Goal: Check status: Check status

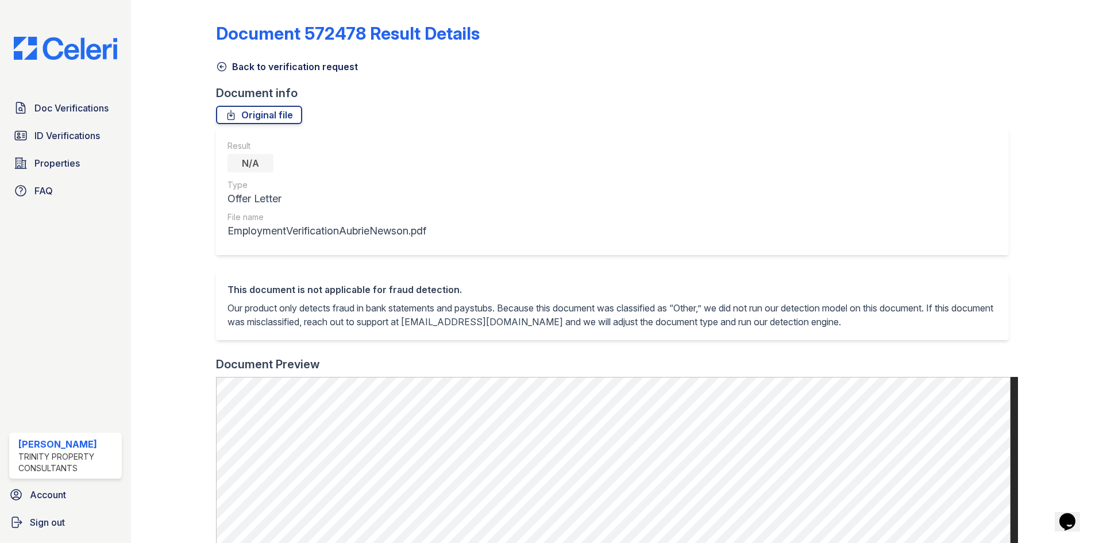
click at [217, 68] on icon at bounding box center [221, 67] width 9 height 9
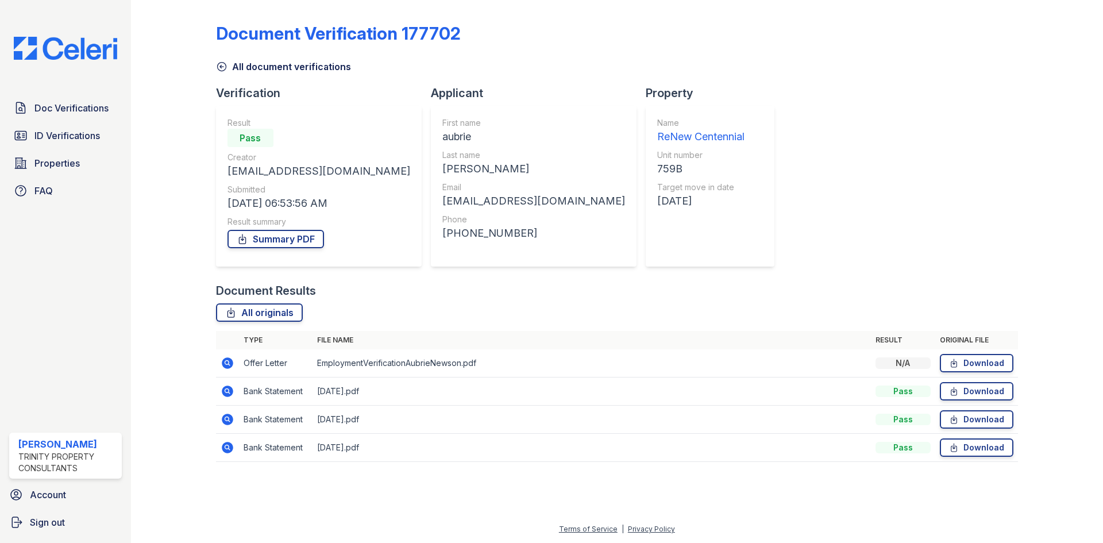
click at [221, 68] on icon at bounding box center [221, 67] width 9 height 9
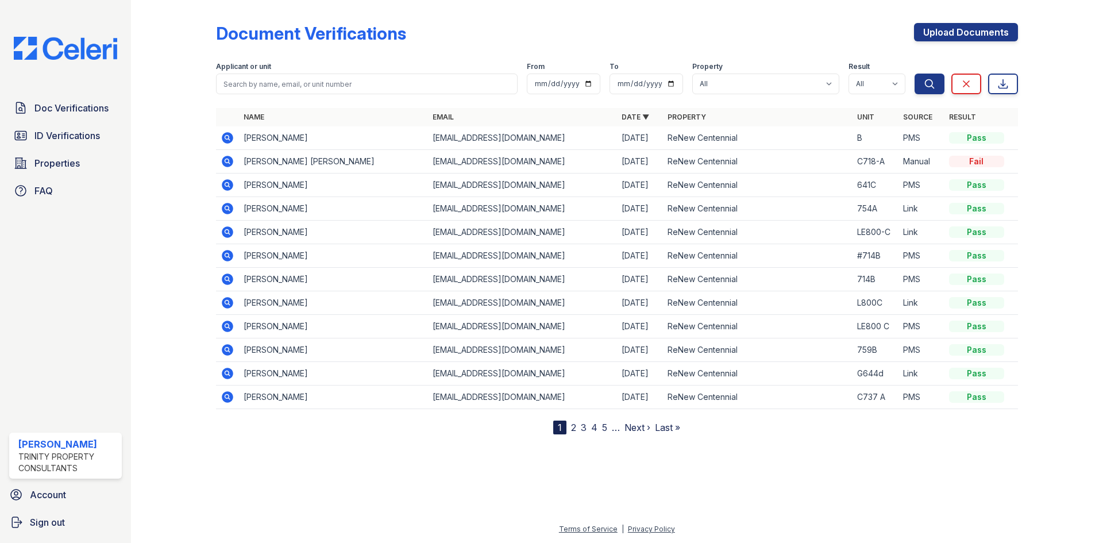
click at [230, 187] on icon at bounding box center [227, 184] width 11 height 11
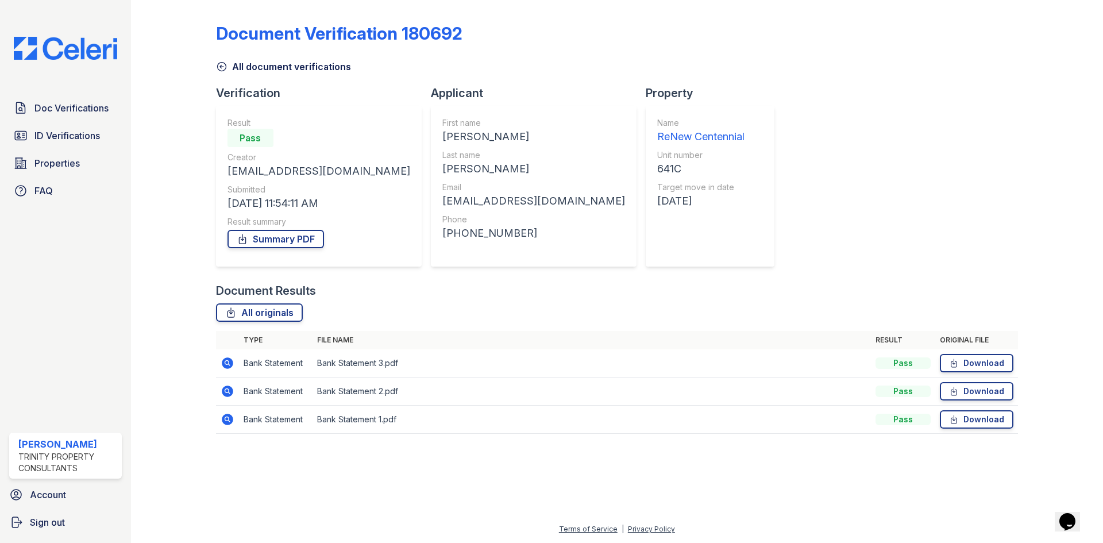
click at [225, 362] on icon at bounding box center [228, 363] width 14 height 14
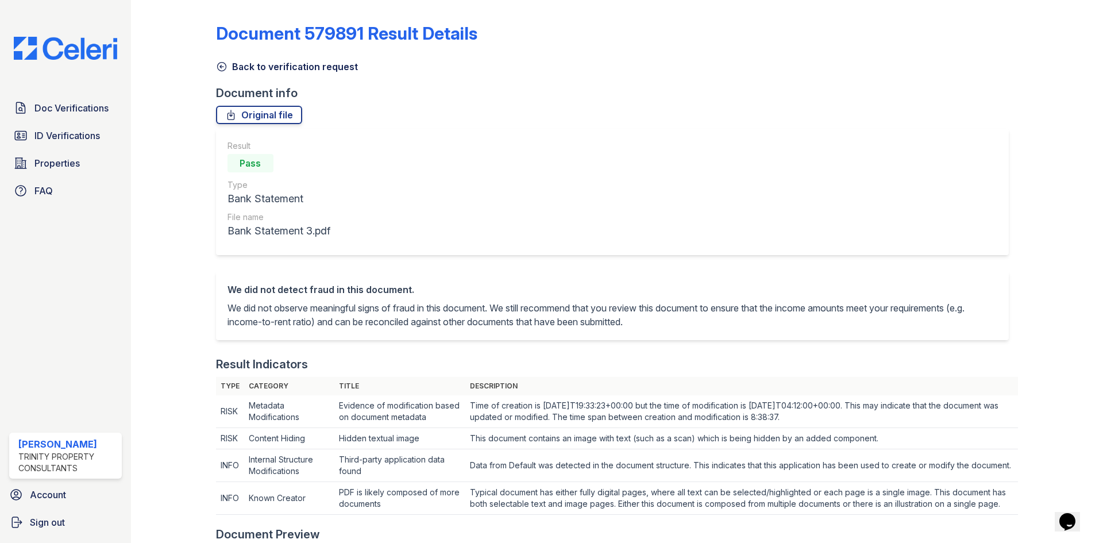
drag, startPoint x: 222, startPoint y: 69, endPoint x: 258, endPoint y: 37, distance: 47.6
click at [222, 69] on icon at bounding box center [221, 66] width 11 height 11
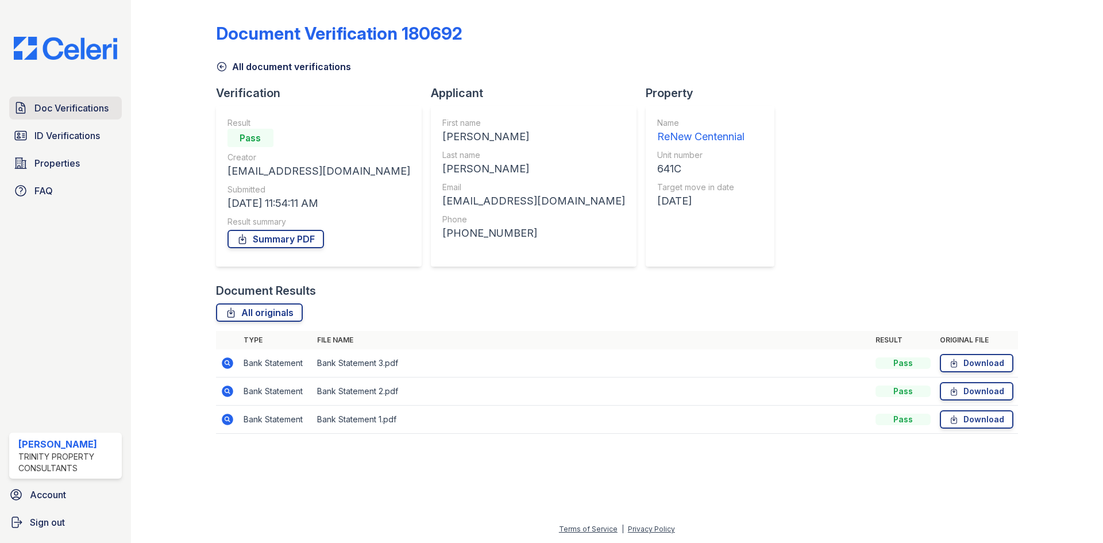
click at [98, 99] on link "Doc Verifications" at bounding box center [65, 107] width 113 height 23
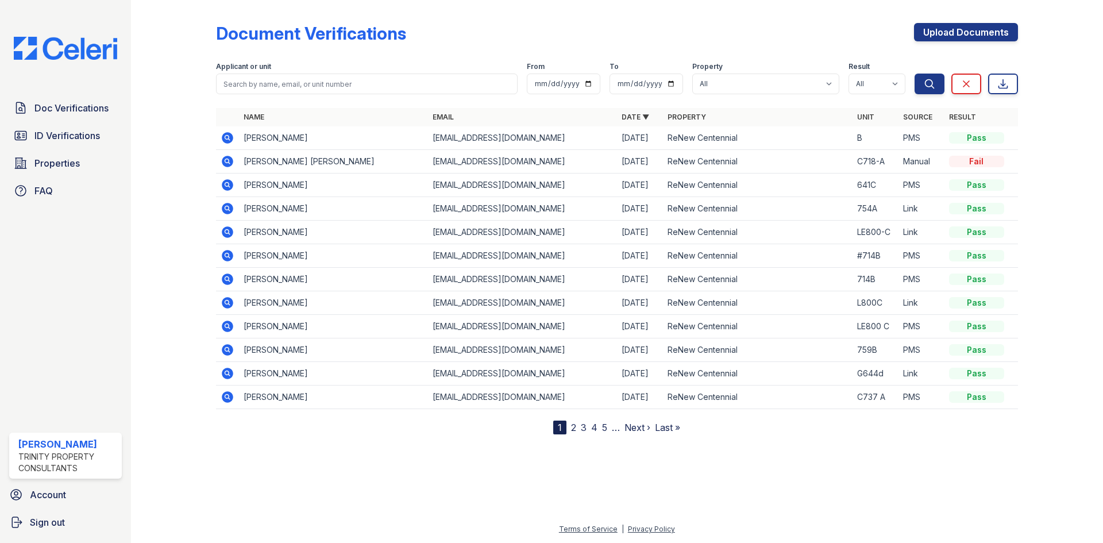
click at [98, 99] on link "Doc Verifications" at bounding box center [65, 107] width 113 height 23
